Goal: Information Seeking & Learning: Learn about a topic

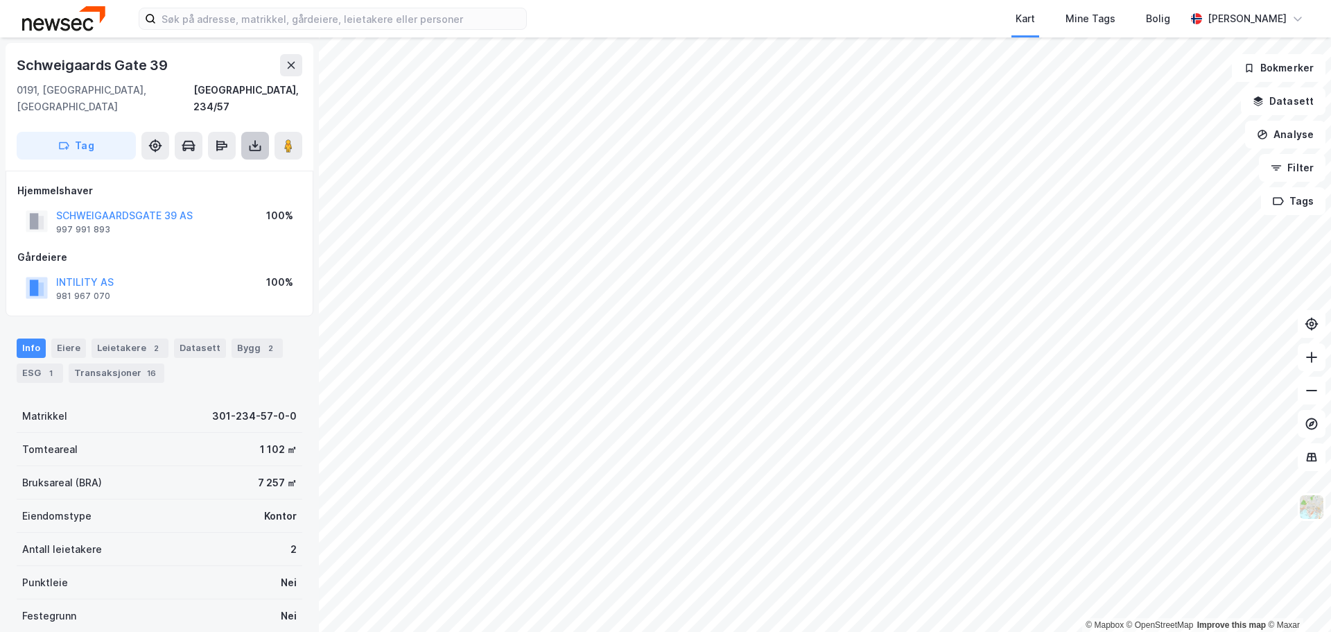
click at [266, 132] on button at bounding box center [255, 146] width 28 height 28
click at [229, 190] on div "Last ned matrikkelrapport" at bounding box center [203, 195] width 114 height 11
click at [49, 366] on div "1" at bounding box center [51, 373] width 14 height 14
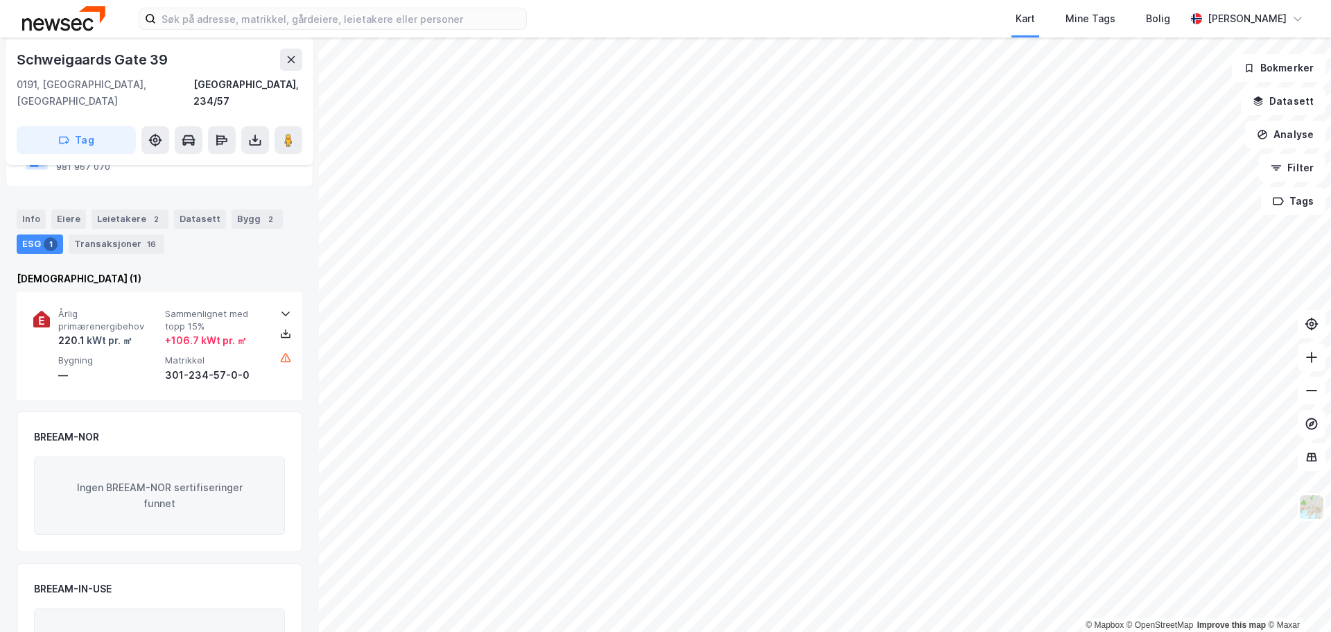
scroll to position [202, 0]
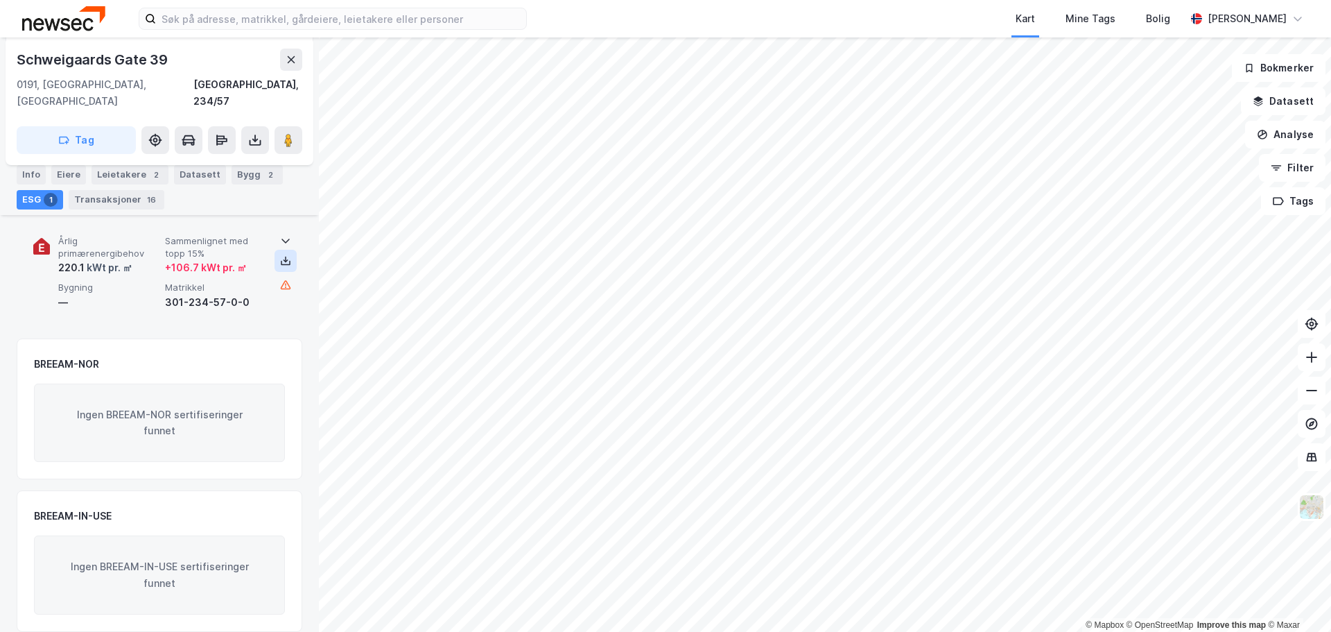
click at [281, 255] on icon at bounding box center [285, 260] width 11 height 11
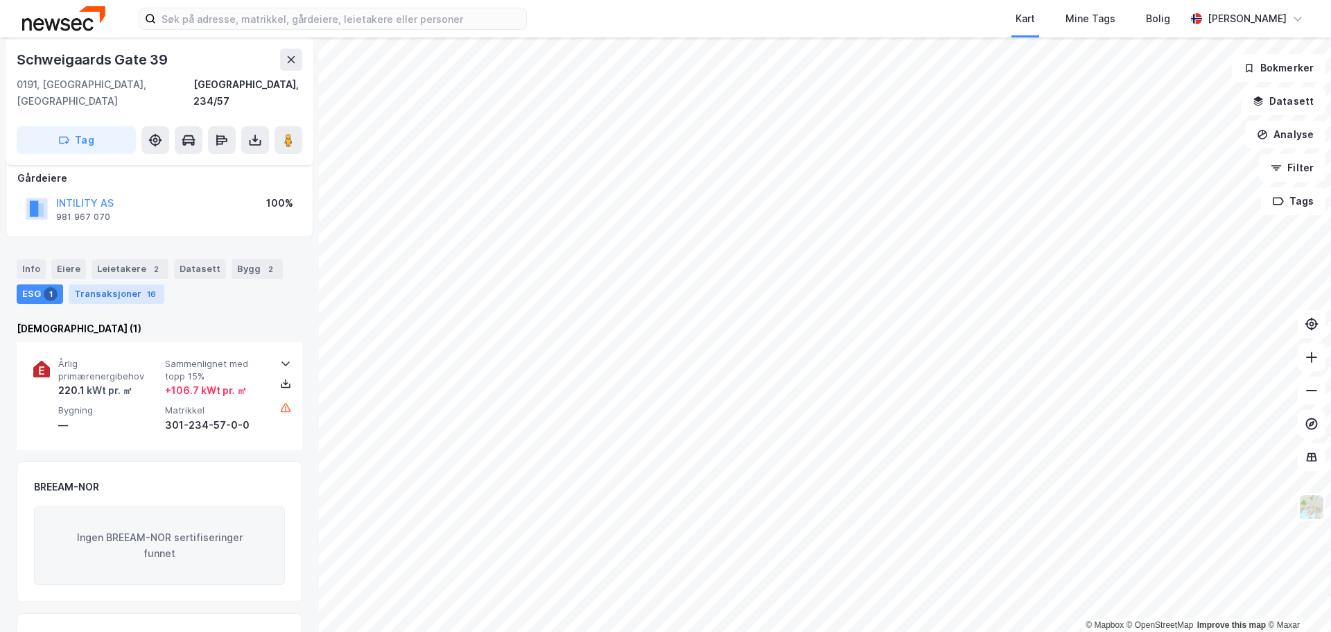
scroll to position [0, 0]
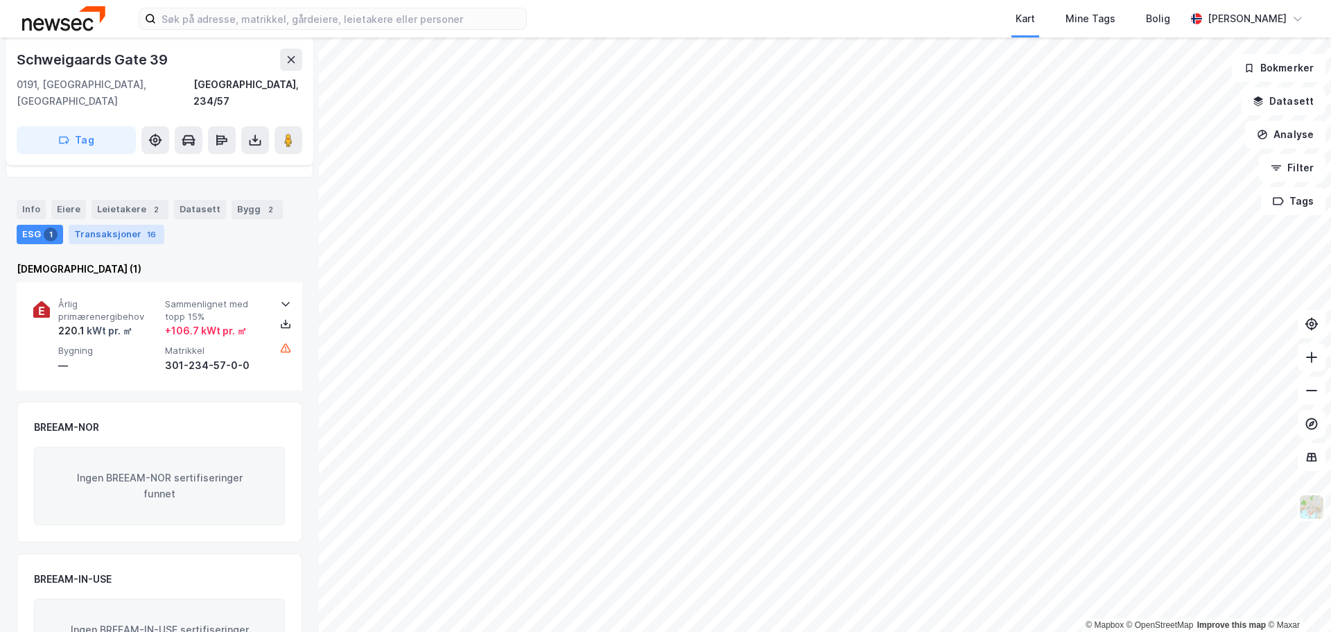
click at [98, 225] on div "Transaksjoner 16" at bounding box center [117, 234] width 96 height 19
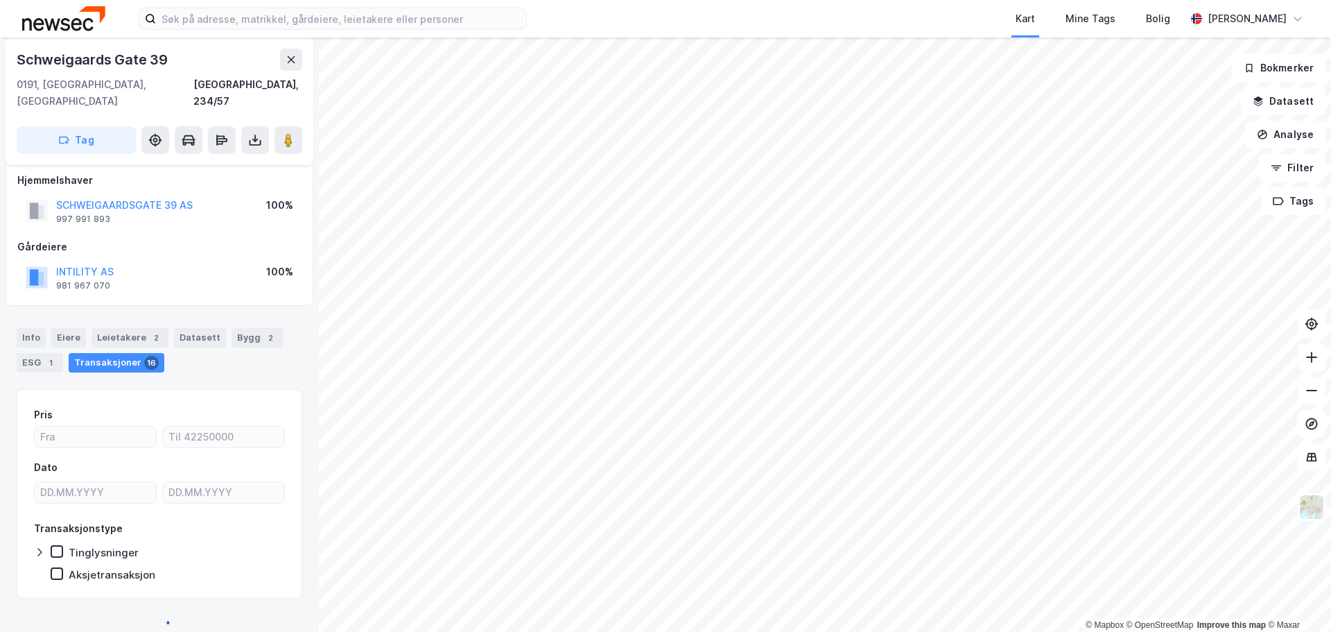
scroll to position [139, 0]
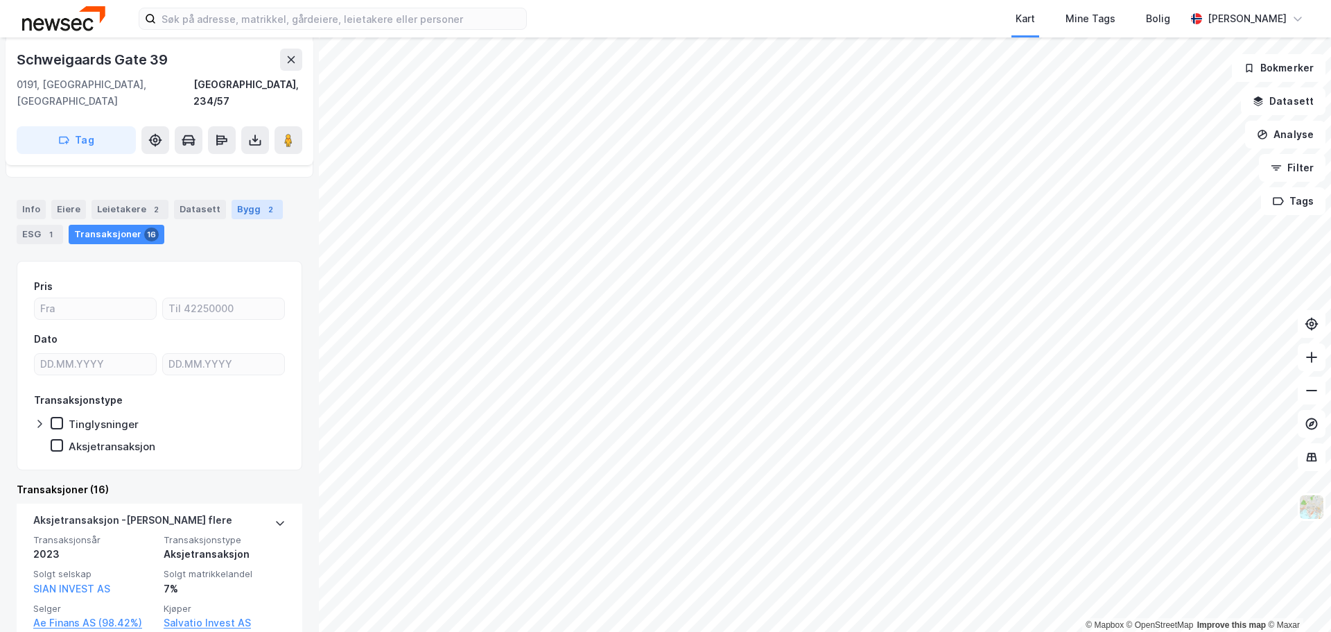
click at [250, 200] on div "Bygg 2" at bounding box center [257, 209] width 51 height 19
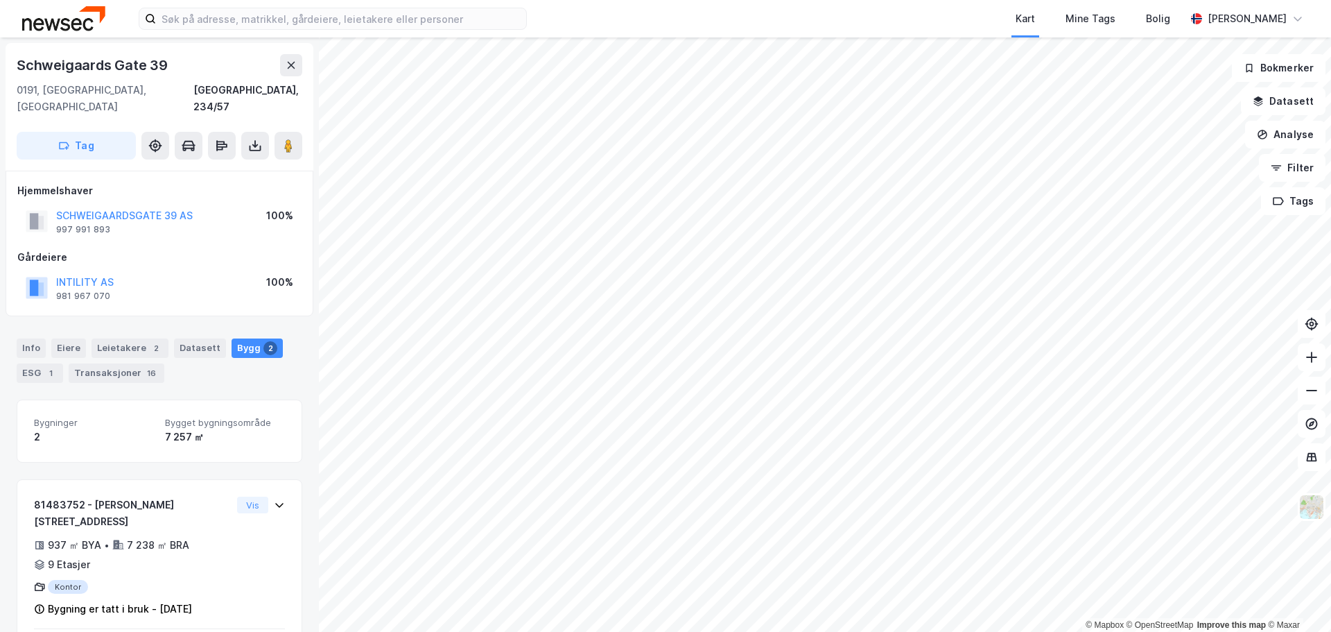
scroll to position [112, 0]
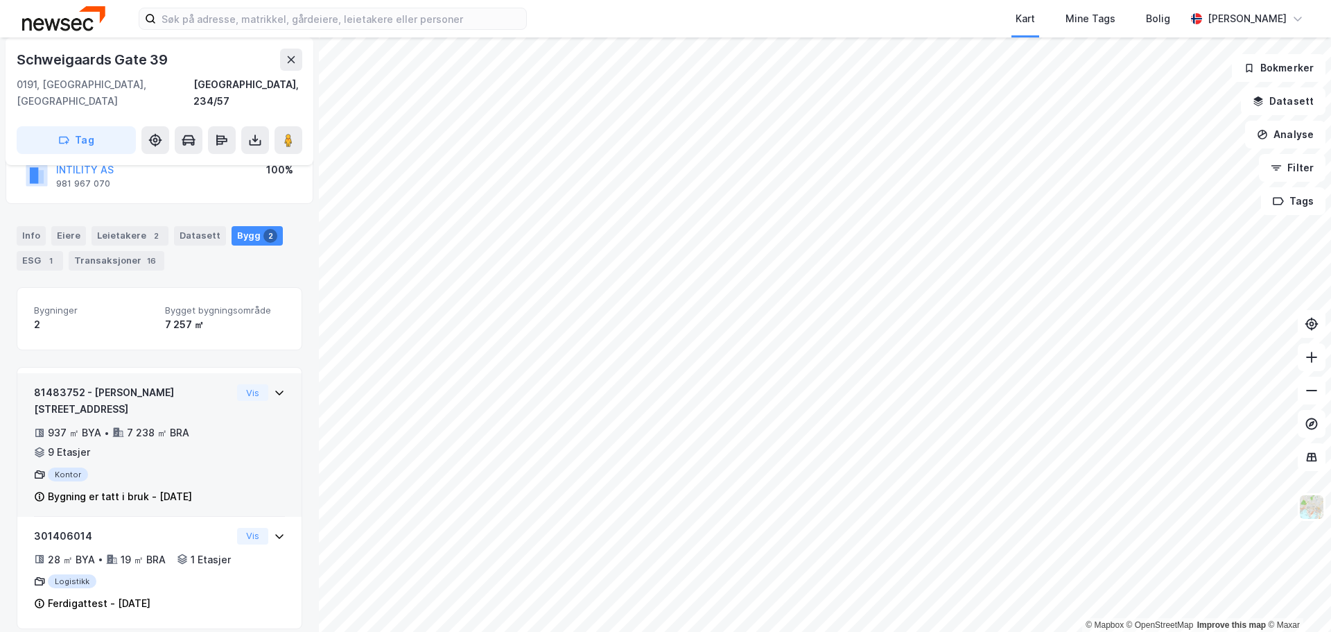
click at [218, 424] on div "937 ㎡ BYA • 7 238 ㎡ BRA • 9 Etasjer" at bounding box center [133, 442] width 198 height 36
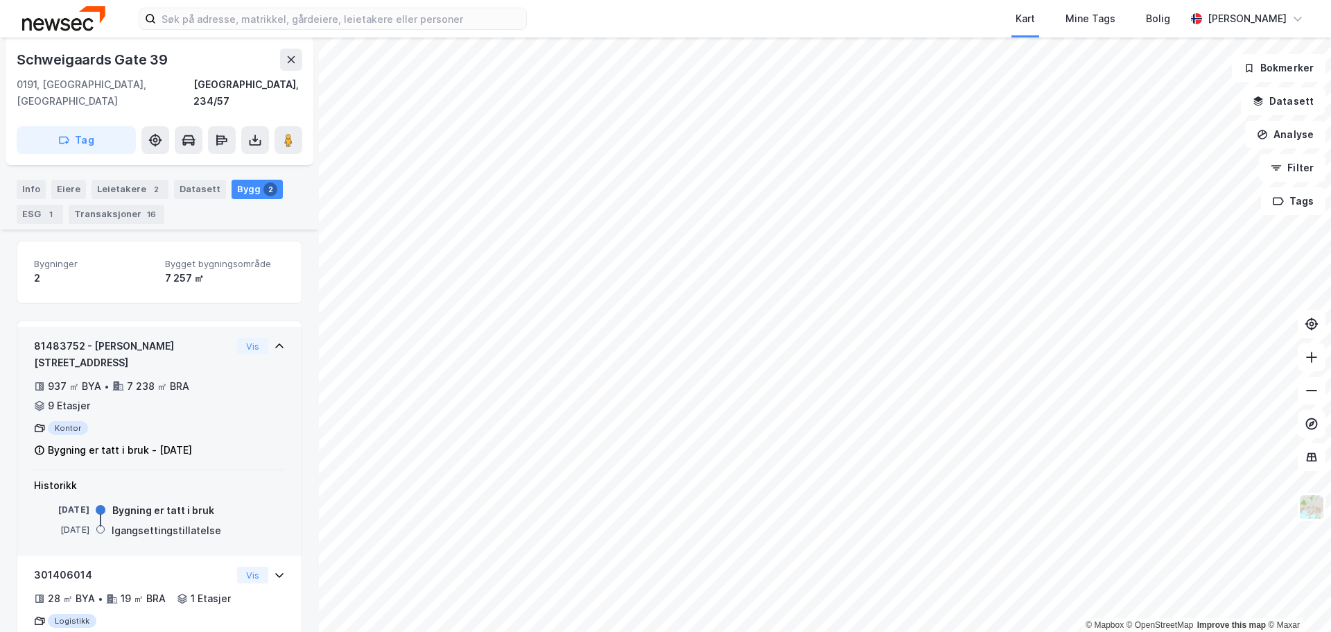
scroll to position [198, 0]
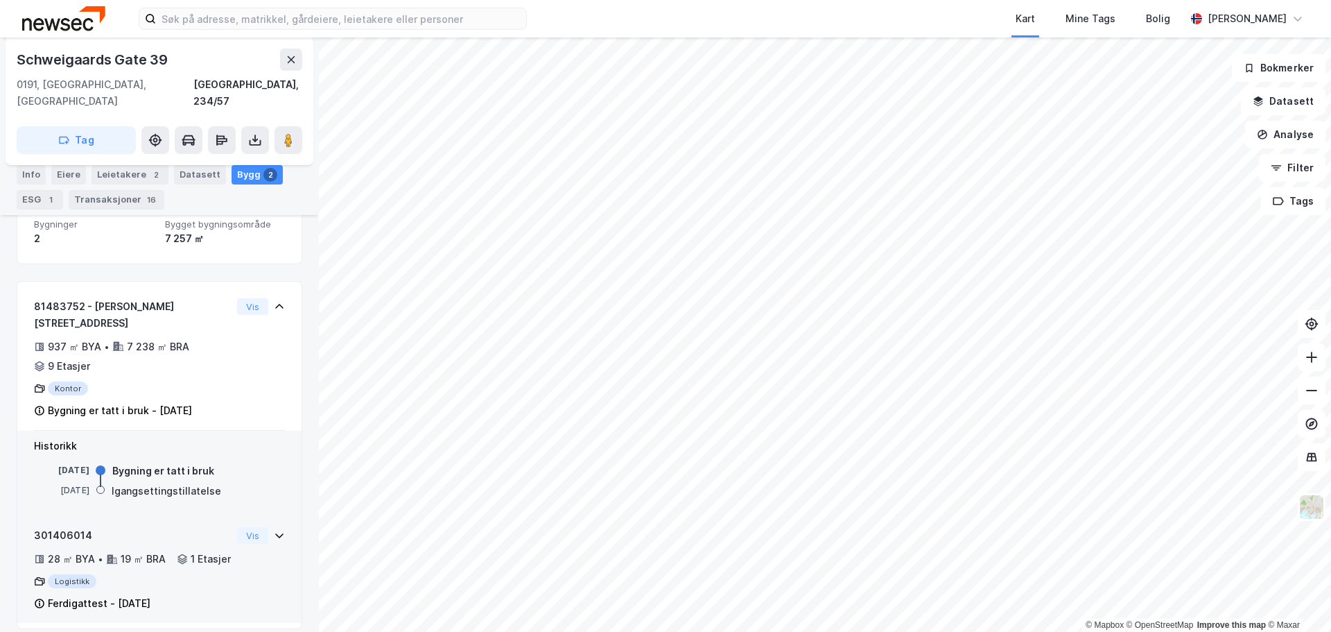
click at [284, 516] on div "301406014 28 ㎡ BYA • 19 ㎡ BRA • 1 Etasjer Logistikk Ferdigattest - [DATE] Vis" at bounding box center [159, 569] width 284 height 107
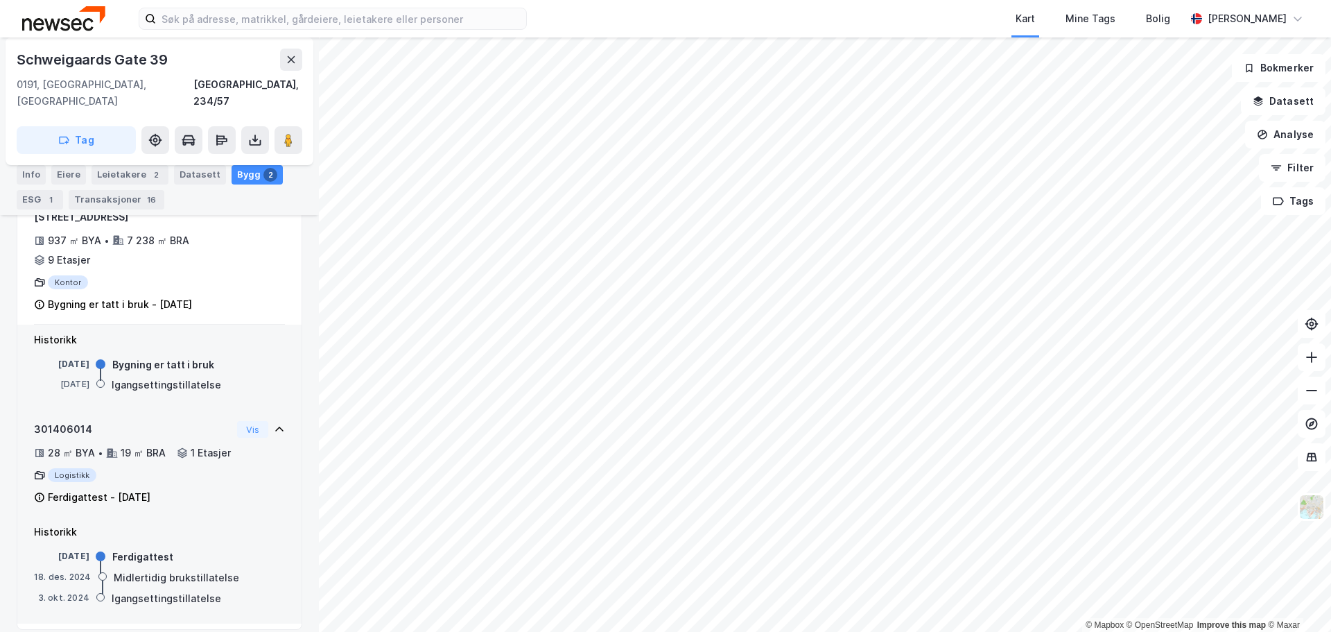
scroll to position [305, 0]
click at [89, 444] on div "28 ㎡ BYA • 19 ㎡ BRA • 1 Etasjer" at bounding box center [133, 452] width 198 height 17
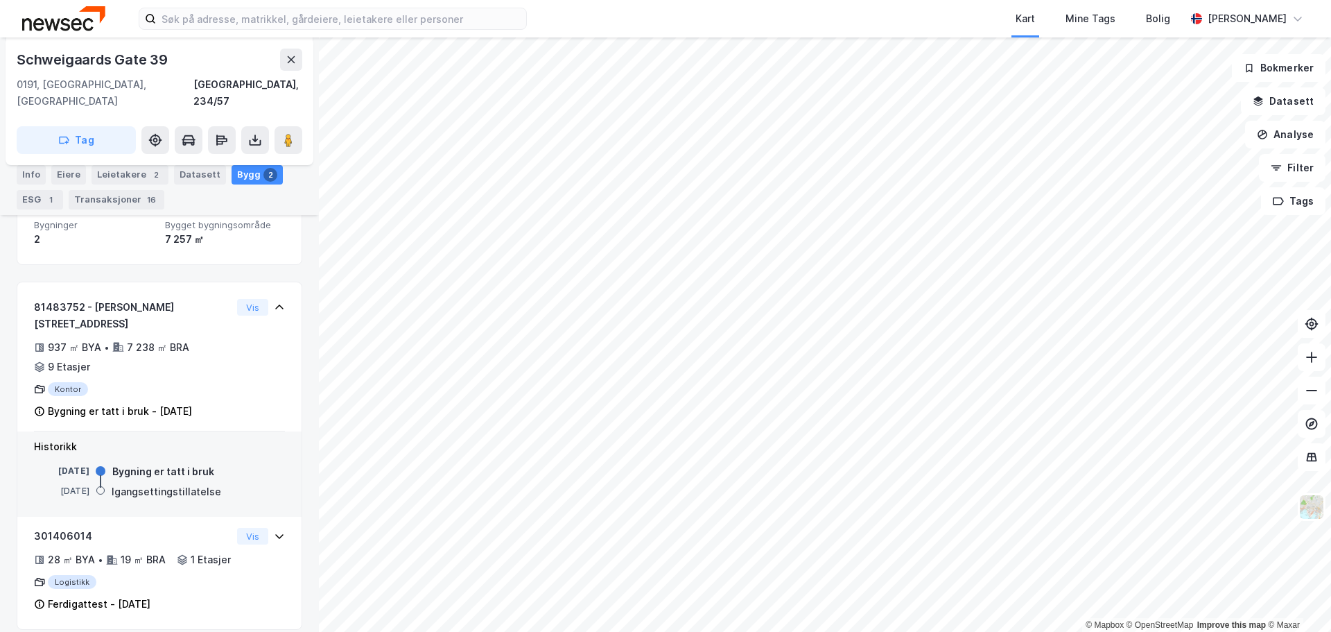
scroll to position [0, 0]
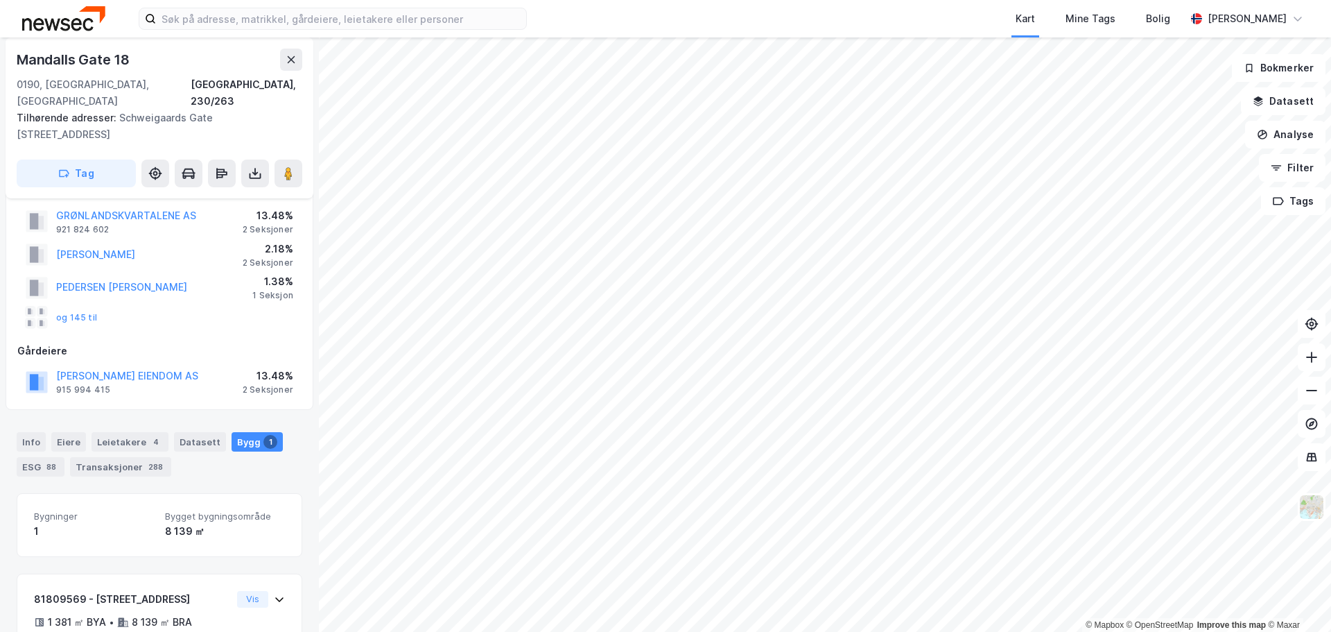
scroll to position [113, 0]
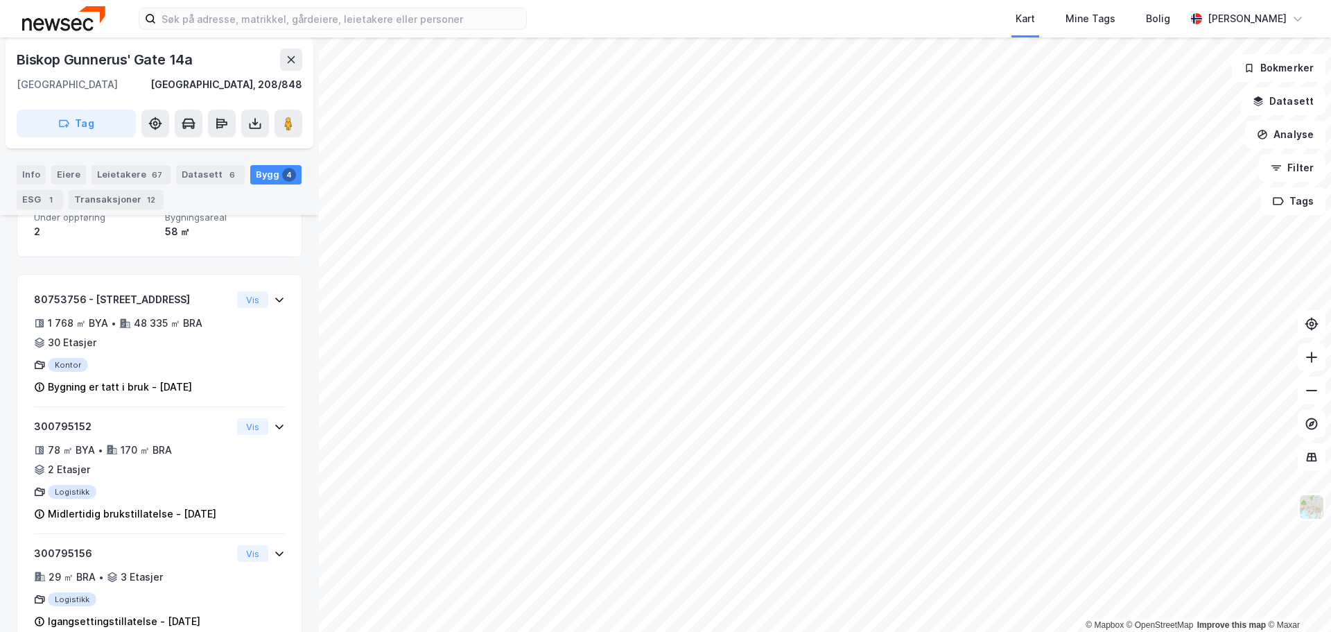
scroll to position [277, 0]
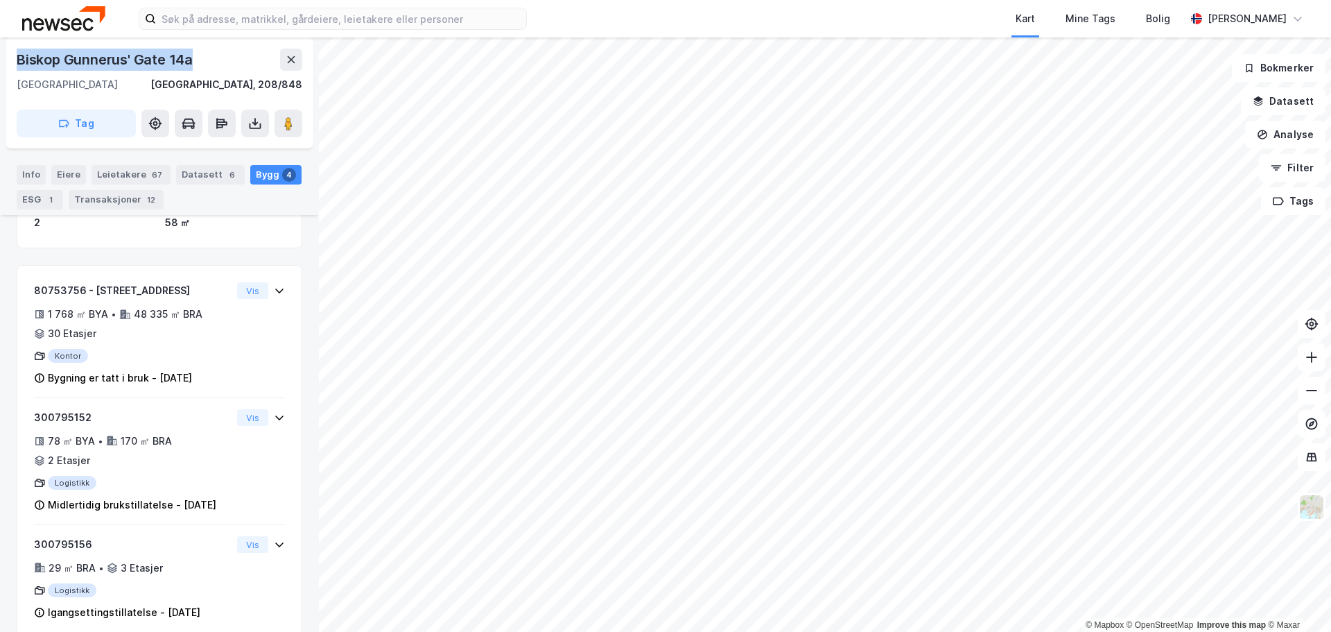
drag, startPoint x: 202, startPoint y: 60, endPoint x: 21, endPoint y: 52, distance: 181.1
click at [21, 52] on div "Biskop Gunnerus' Gate 14a" at bounding box center [160, 60] width 286 height 22
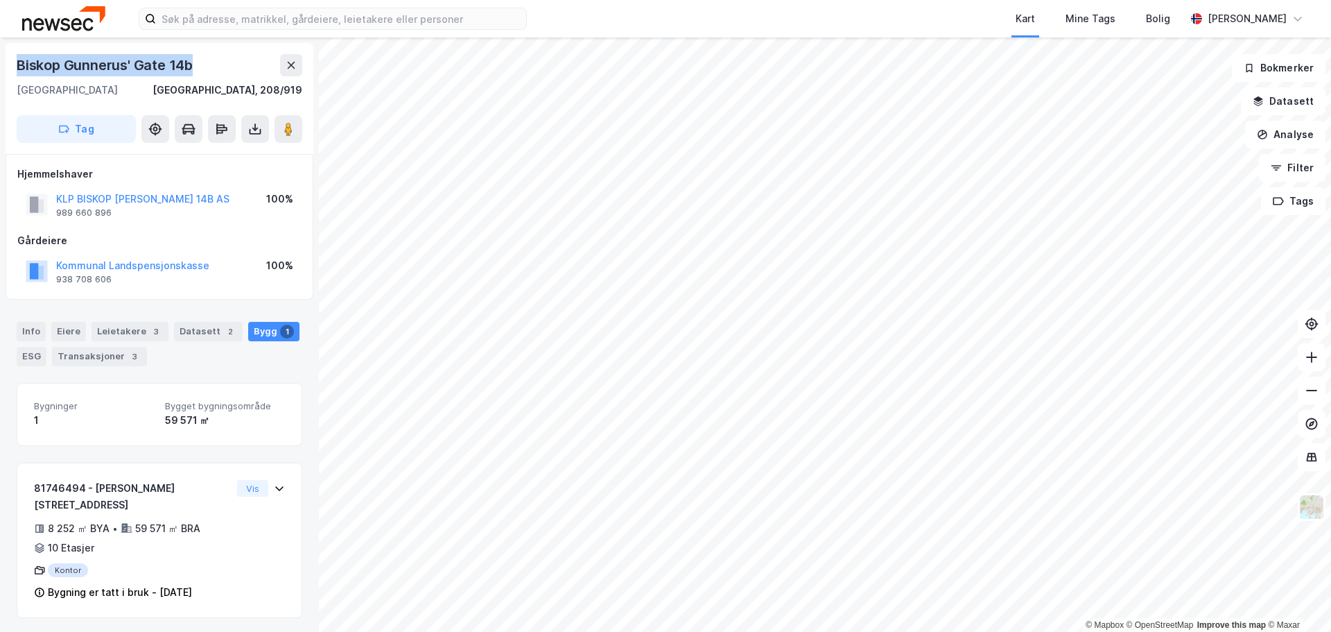
drag, startPoint x: 205, startPoint y: 64, endPoint x: 6, endPoint y: 69, distance: 199.7
click at [6, 69] on div "Biskop [STREET_ADDRESS], 208/919 Tag" at bounding box center [160, 98] width 308 height 111
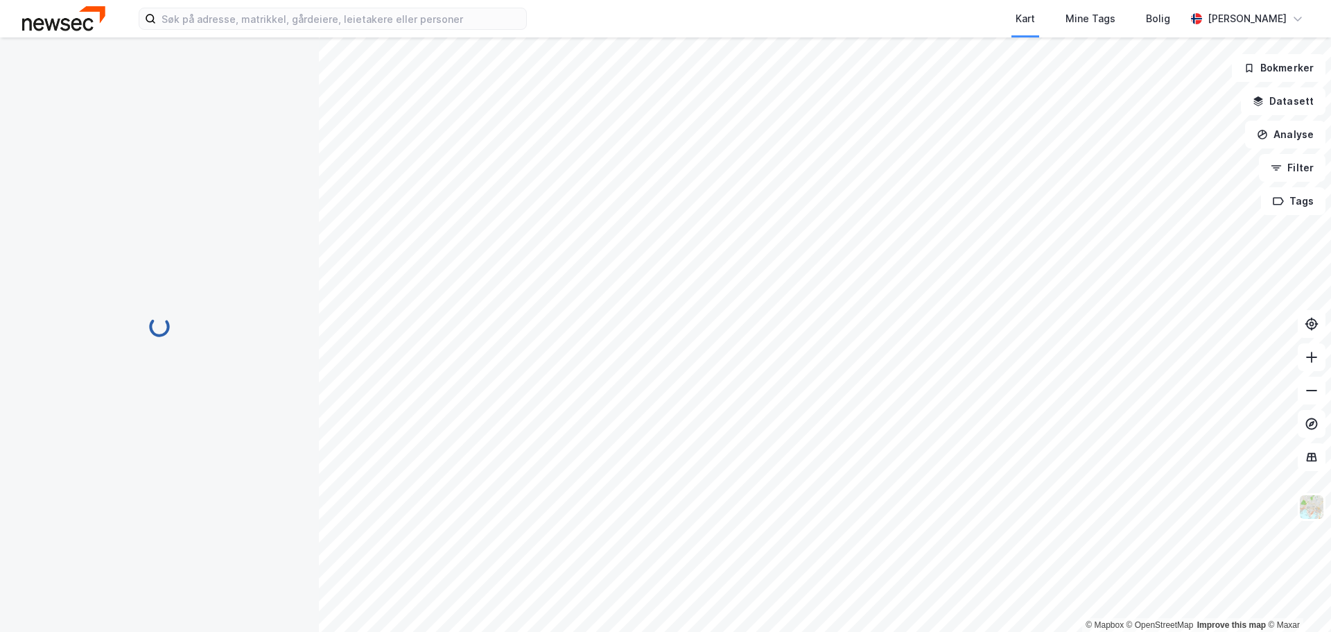
scroll to position [94, 0]
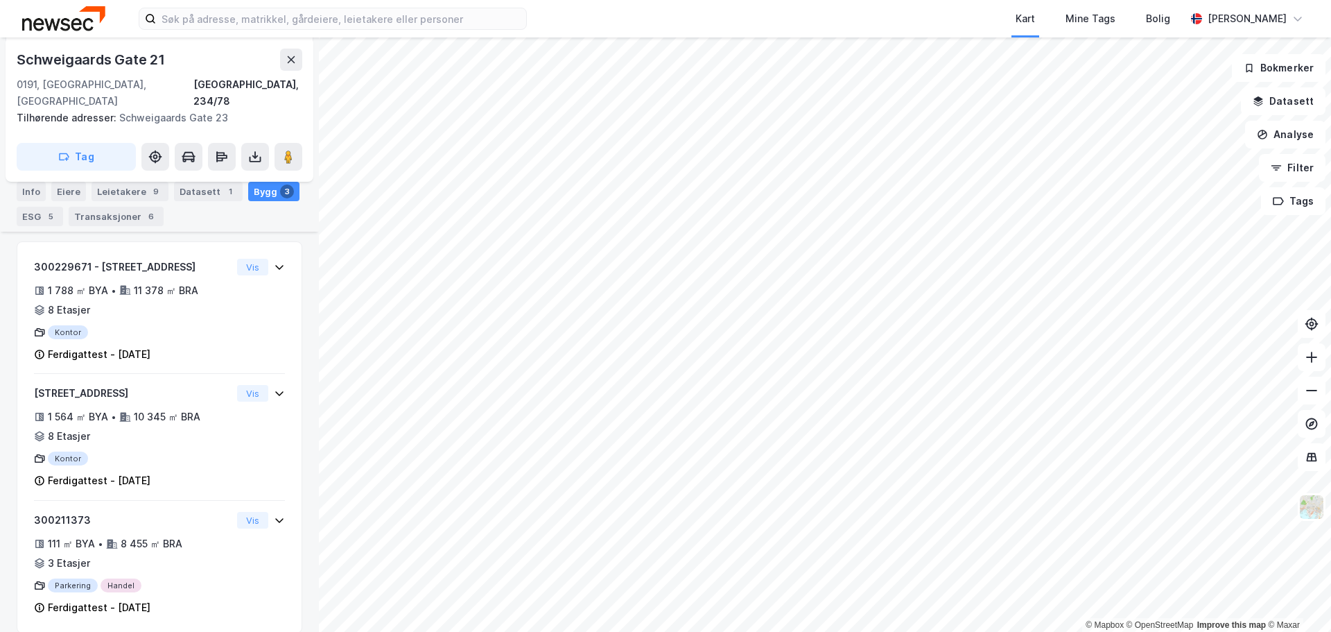
scroll to position [289, 0]
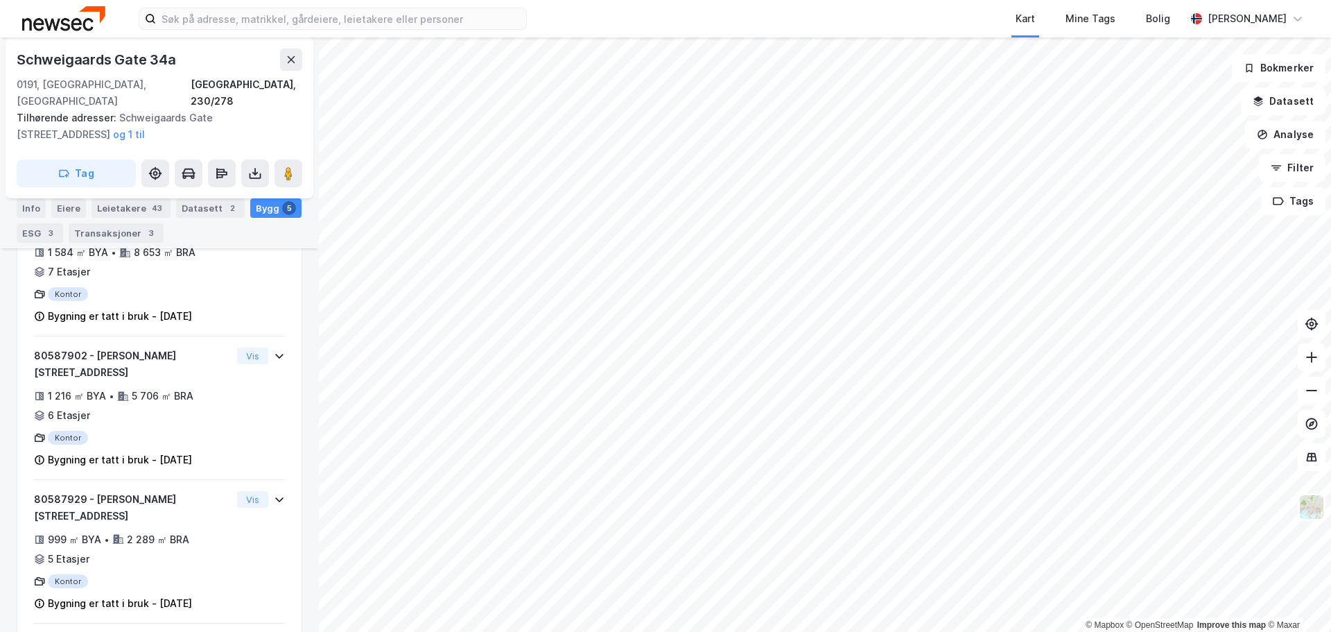
scroll to position [451, 0]
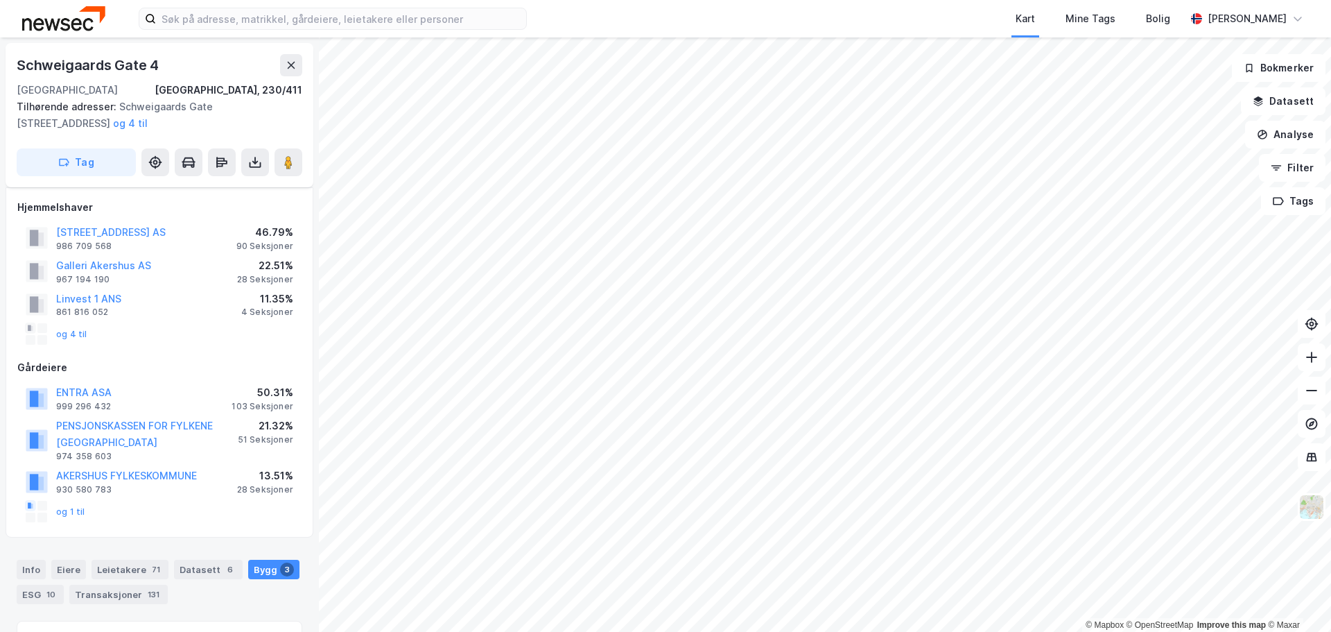
scroll to position [94, 0]
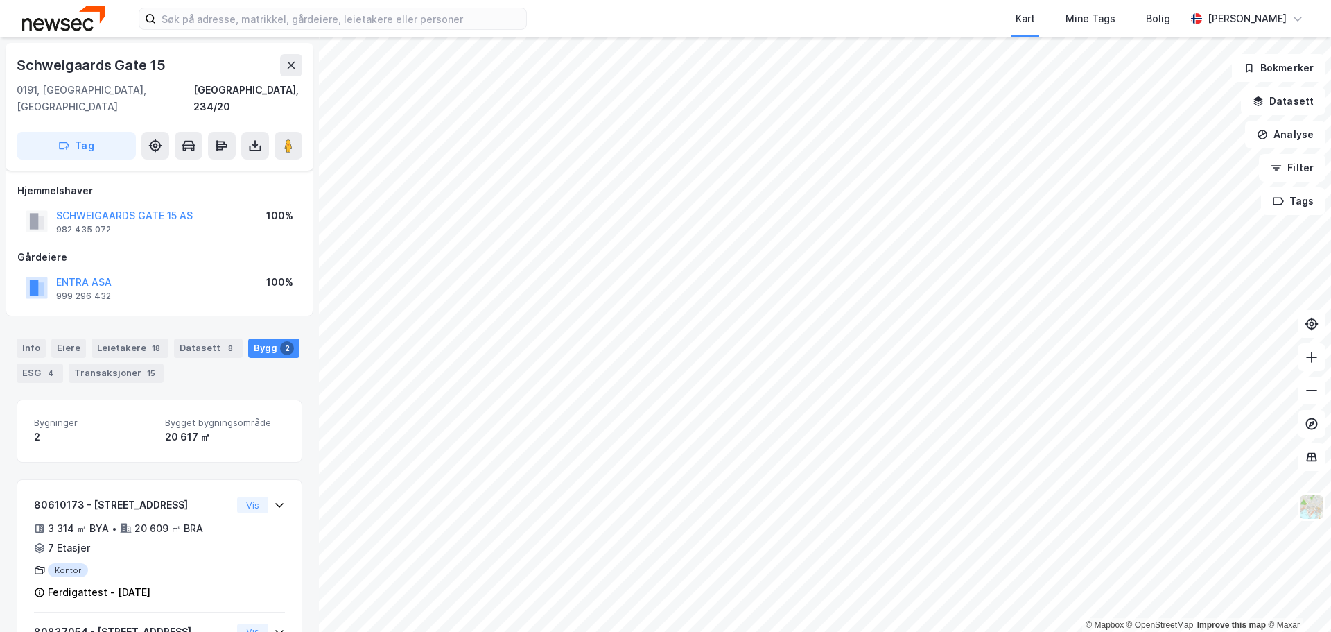
scroll to position [94, 0]
